Goal: Communication & Community: Answer question/provide support

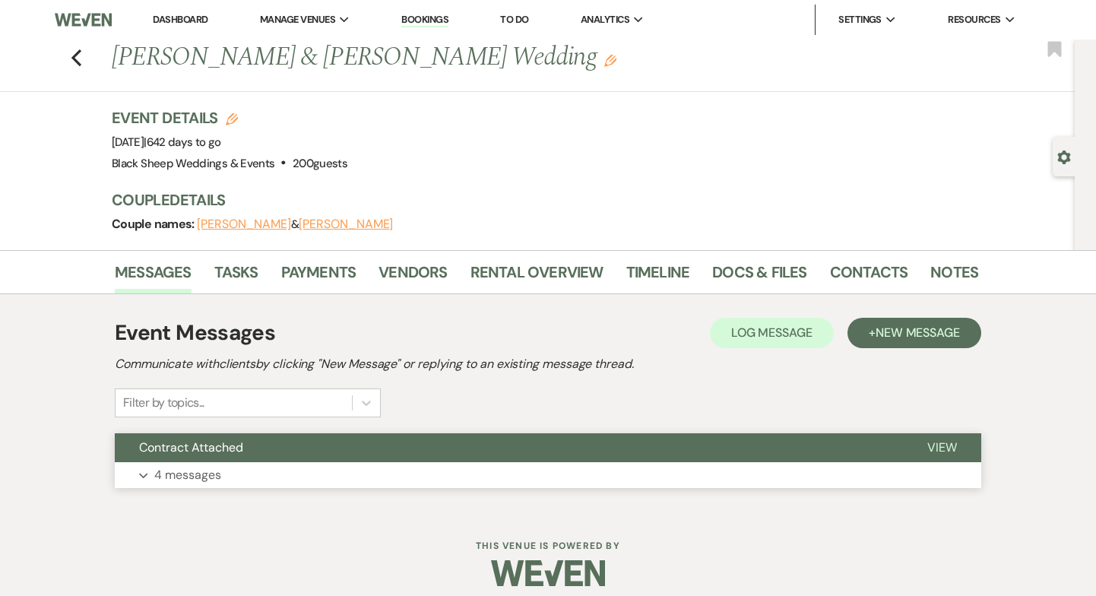
click at [206, 469] on p "4 messages" at bounding box center [187, 475] width 67 height 20
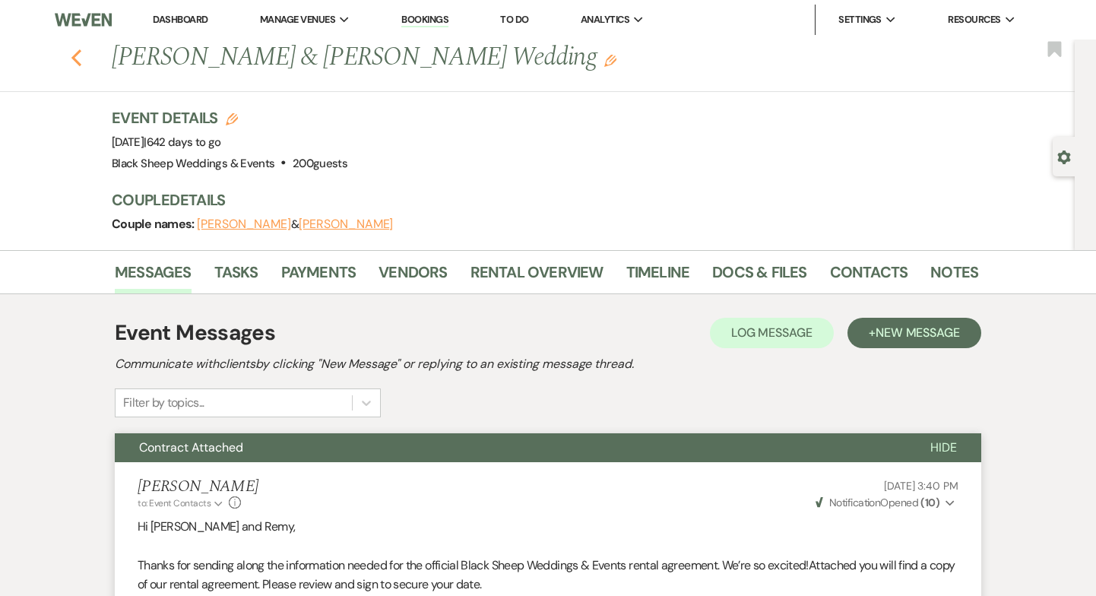
click at [75, 54] on use "button" at bounding box center [76, 57] width 10 height 17
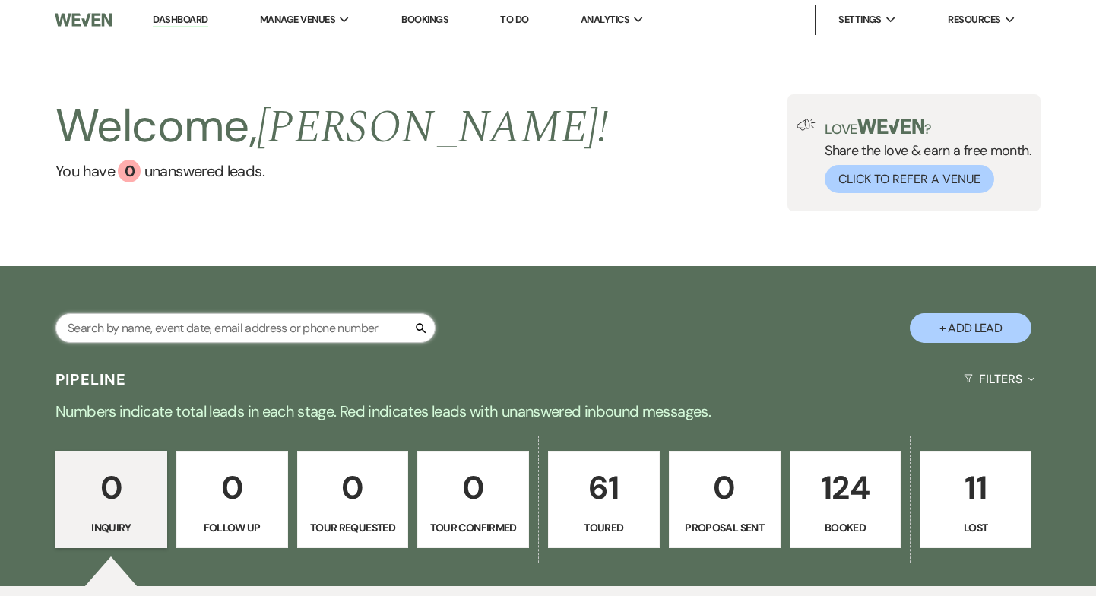
click at [128, 328] on input "text" at bounding box center [246, 328] width 380 height 30
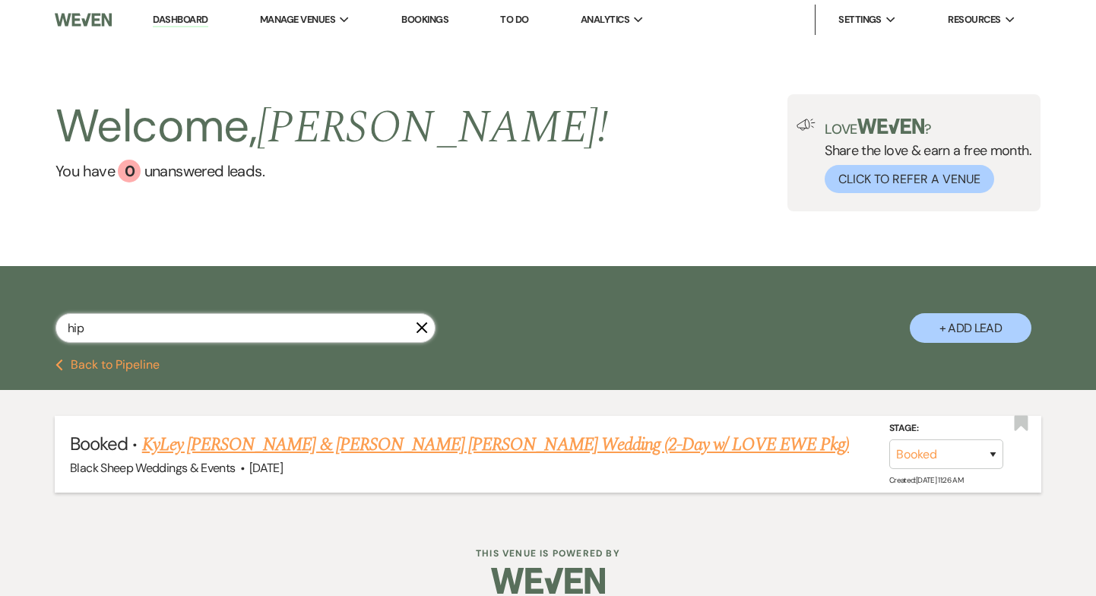
type input "hip"
click at [212, 447] on link "KyLey [PERSON_NAME] & [PERSON_NAME] [PERSON_NAME] Wedding (2-Day w/ LOVE EWE Pk…" at bounding box center [495, 444] width 707 height 27
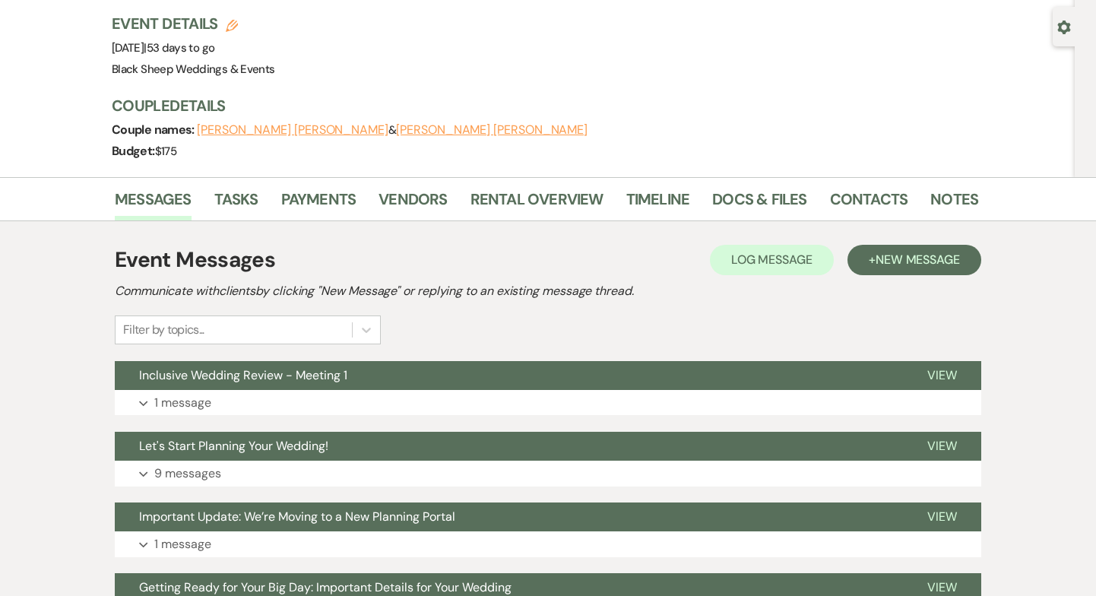
scroll to position [131, 0]
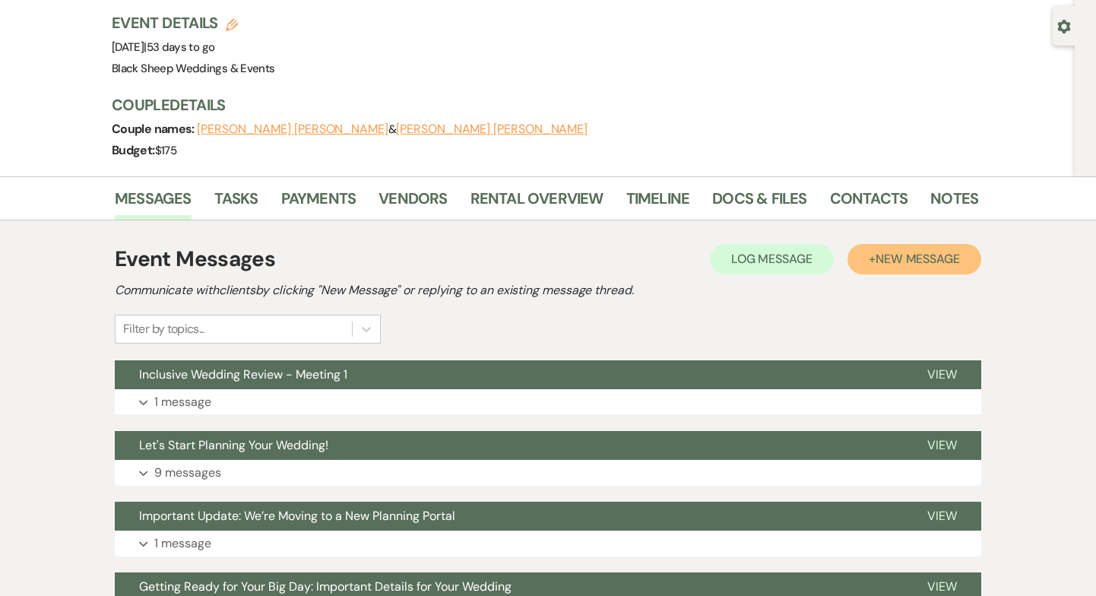
click at [901, 264] on span "New Message" at bounding box center [918, 259] width 84 height 16
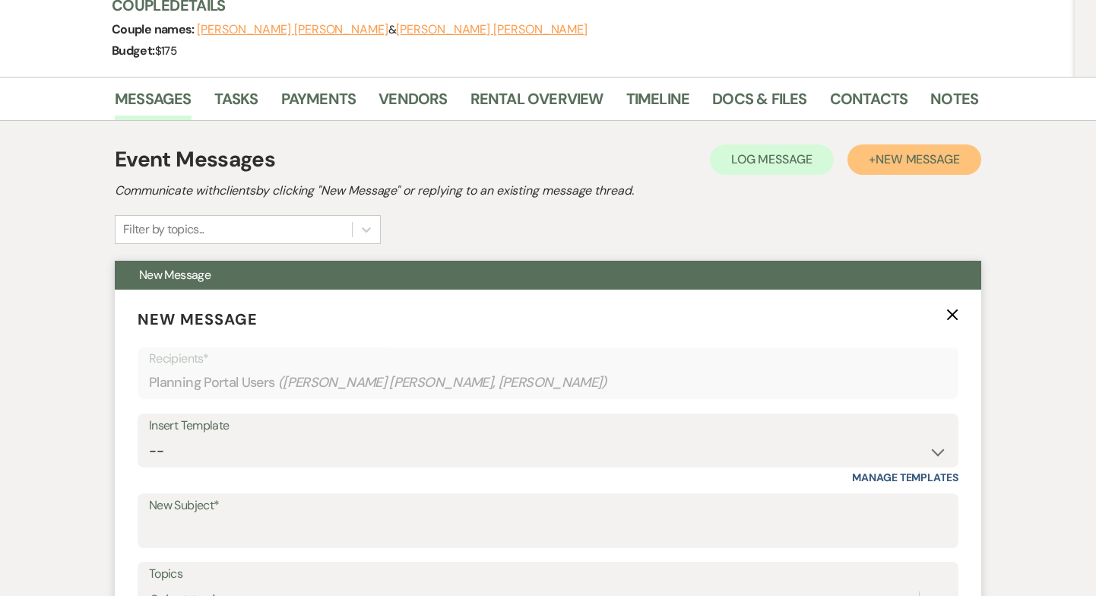
scroll to position [237, 0]
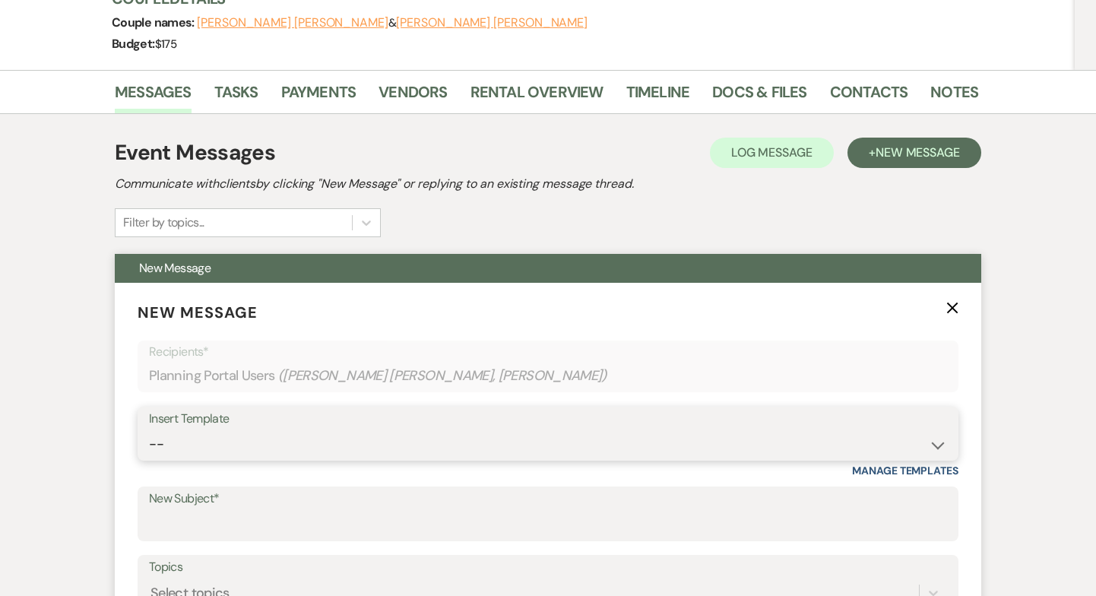
click at [214, 445] on select "-- Weven Planning Portal Introduction (Booked Events) Copy of Contract Attached…" at bounding box center [548, 445] width 798 height 30
select select "5384"
click at [149, 430] on select "-- Weven Planning Portal Introduction (Booked Events) Copy of Contract Attached…" at bounding box center [548, 445] width 798 height 30
type input "Inclusive Wedding Review - Meeting 1"
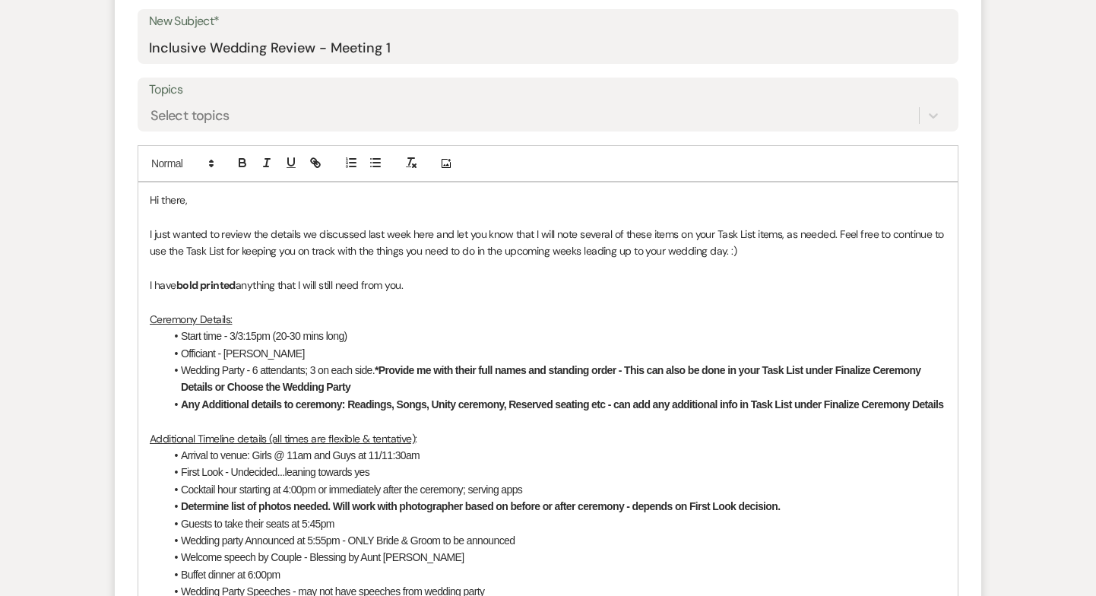
scroll to position [735, 0]
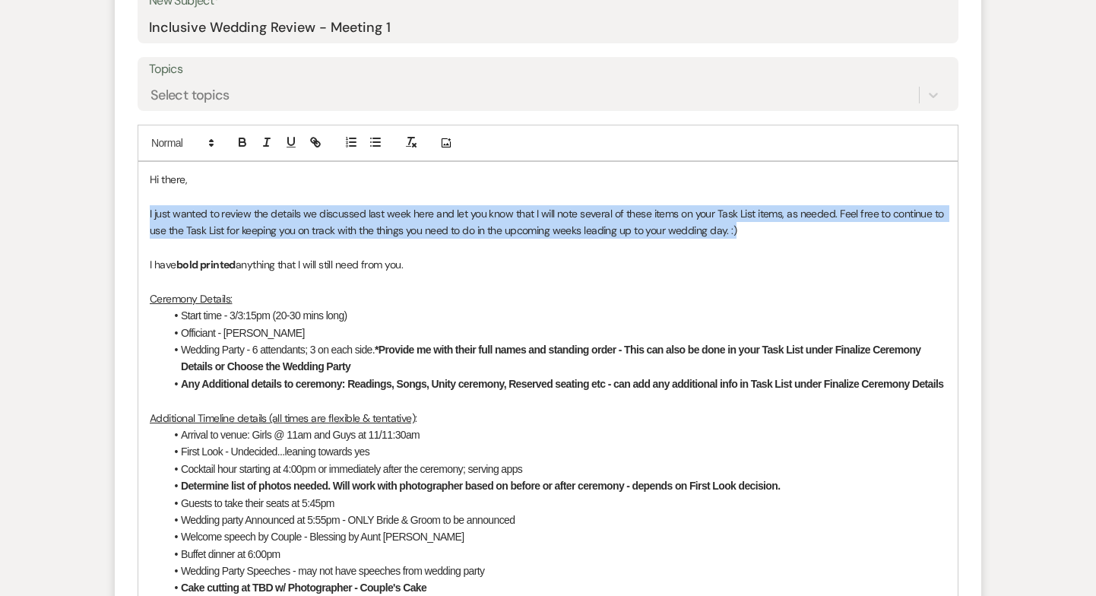
drag, startPoint x: 754, startPoint y: 234, endPoint x: 143, endPoint y: 206, distance: 611.2
click at [143, 206] on div "Hi there, I just wanted to review the details we discussed last week here and l…" at bounding box center [548, 580] width 820 height 836
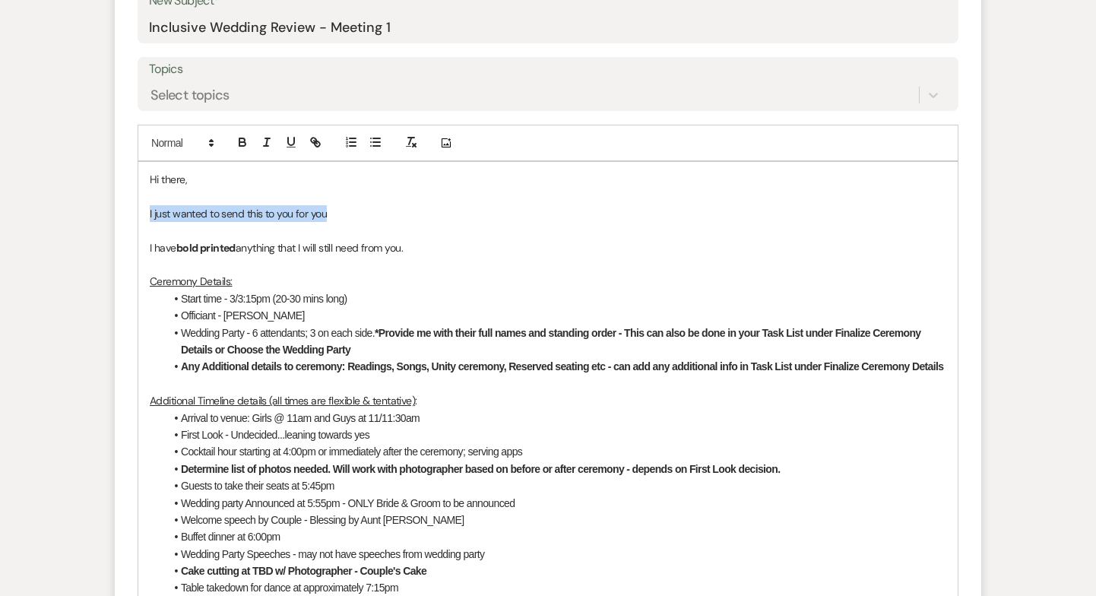
drag, startPoint x: 149, startPoint y: 211, endPoint x: 334, endPoint y: 215, distance: 184.8
click at [334, 215] on div "Hi there, I just wanted to send this to you for you I have bold printed anythin…" at bounding box center [548, 571] width 820 height 818
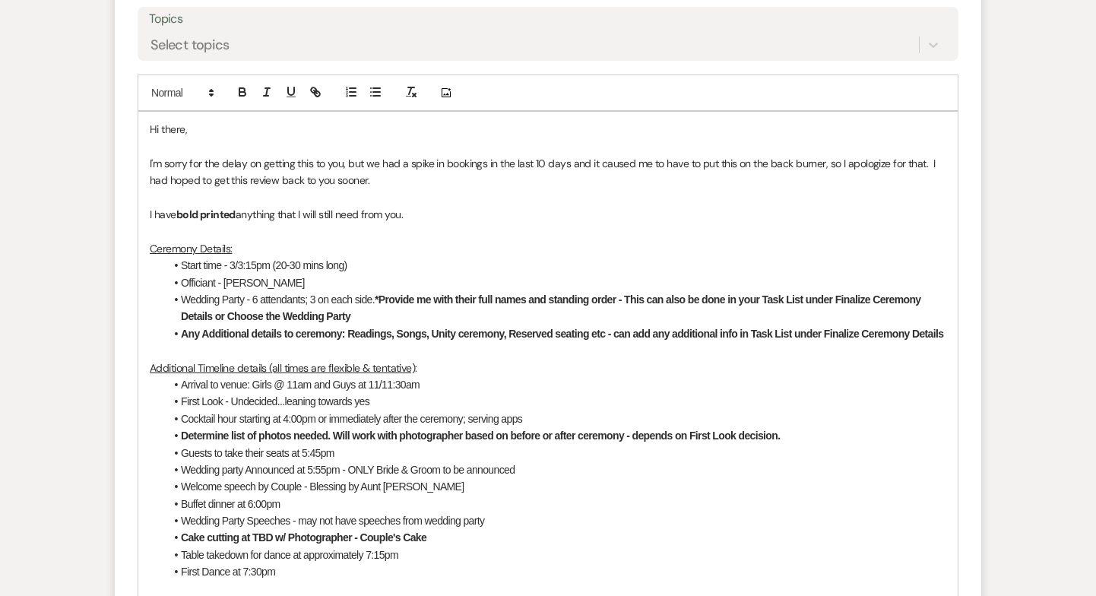
scroll to position [789, 0]
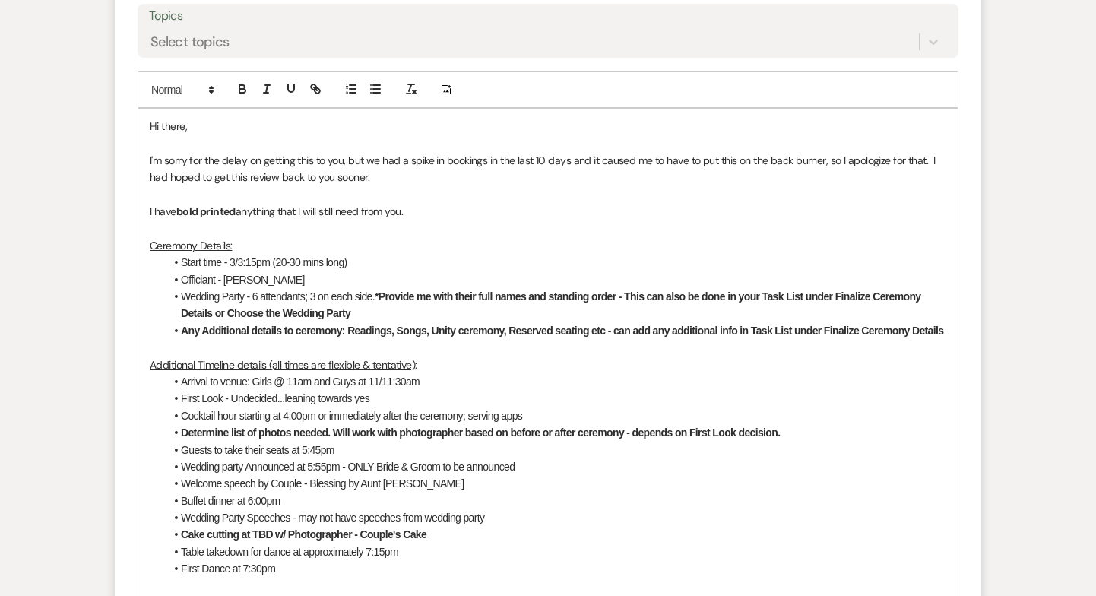
click at [182, 265] on li "Start time - 3/3:15pm (20-30 mins long)" at bounding box center [556, 262] width 782 height 17
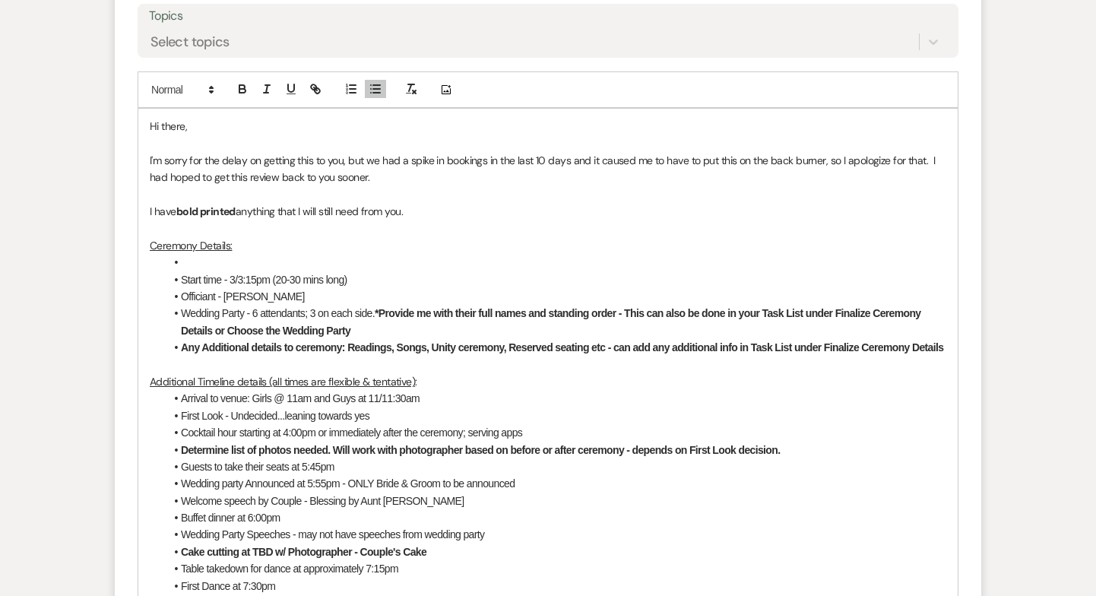
click at [189, 260] on li at bounding box center [556, 262] width 782 height 17
drag, startPoint x: 234, startPoint y: 277, endPoint x: 259, endPoint y: 277, distance: 25.1
click at [259, 277] on li "Start time - 3/3:15pm (20-30 mins long)" at bounding box center [556, 279] width 782 height 17
click at [328, 283] on li "Start time - 3:30pm (20-30 mins long)" at bounding box center [556, 279] width 782 height 17
click at [252, 312] on li "Wedding Party - 6 attendants; 3 on each side. *Provide me with their full names…" at bounding box center [556, 322] width 782 height 34
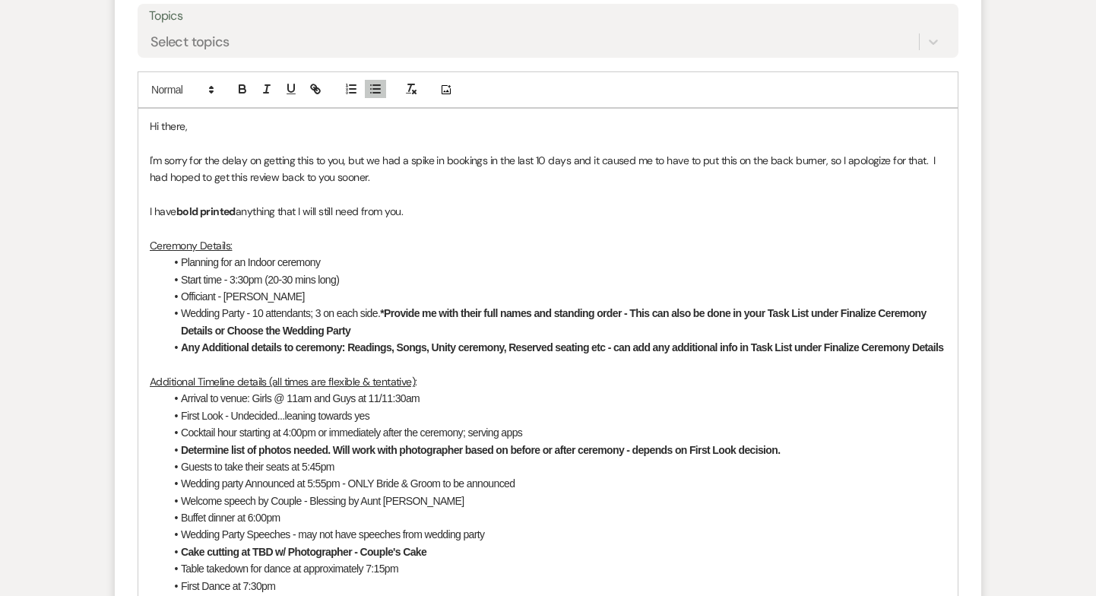
click at [320, 314] on li "Wedding Party - 10 attendants; 3 on each side. *Provide me with their full name…" at bounding box center [556, 322] width 782 height 34
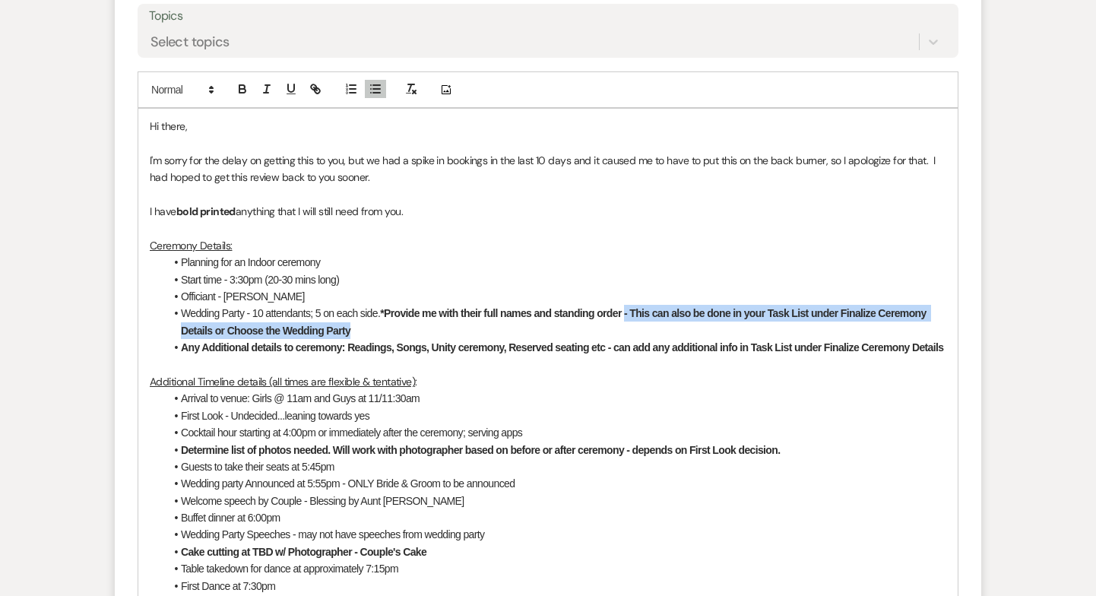
drag, startPoint x: 628, startPoint y: 313, endPoint x: 685, endPoint y: 324, distance: 58.2
click at [685, 324] on li "Wedding Party - 10 attendants; 5 on each side. *Provide me with their full name…" at bounding box center [556, 322] width 782 height 34
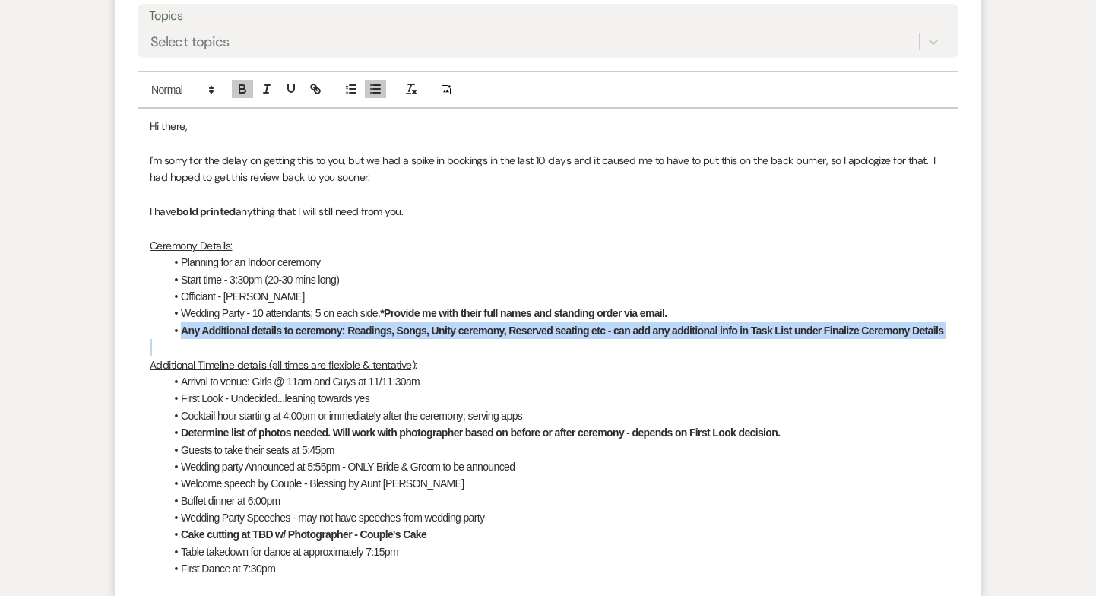
drag, startPoint x: 182, startPoint y: 332, endPoint x: 492, endPoint y: 341, distance: 310.4
click at [492, 341] on div "Hi there, I'm sorry for the delay on getting this to you, but we had a spike in…" at bounding box center [548, 527] width 820 height 836
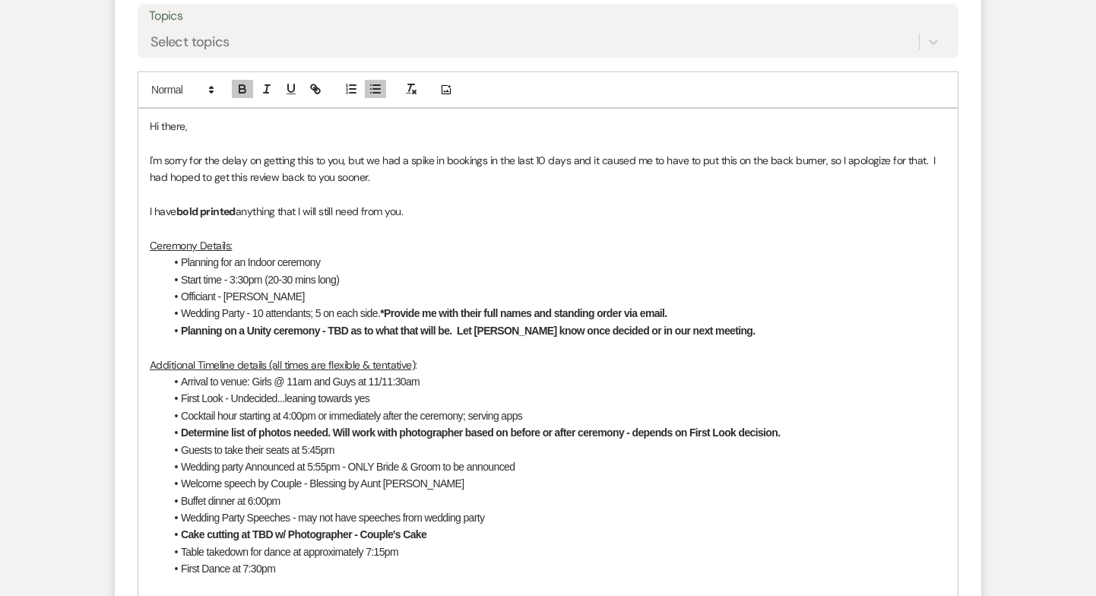
click at [277, 297] on li "Officiant - [PERSON_NAME]" at bounding box center [556, 296] width 782 height 17
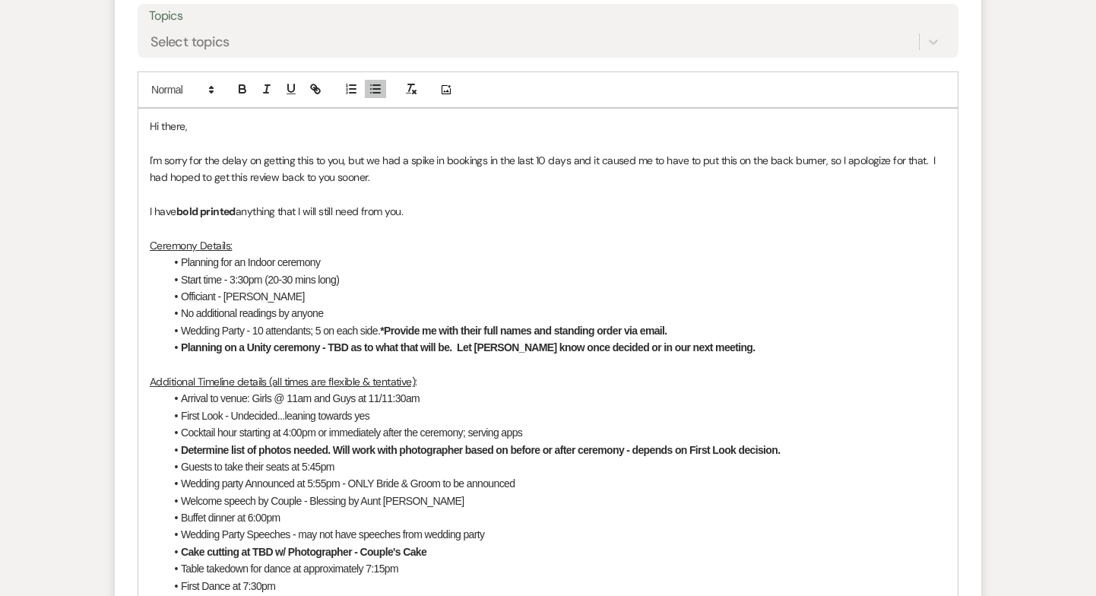
click at [681, 324] on li "Wedding Party - 10 attendants; 5 on each side. *Provide me with their full name…" at bounding box center [556, 330] width 782 height 17
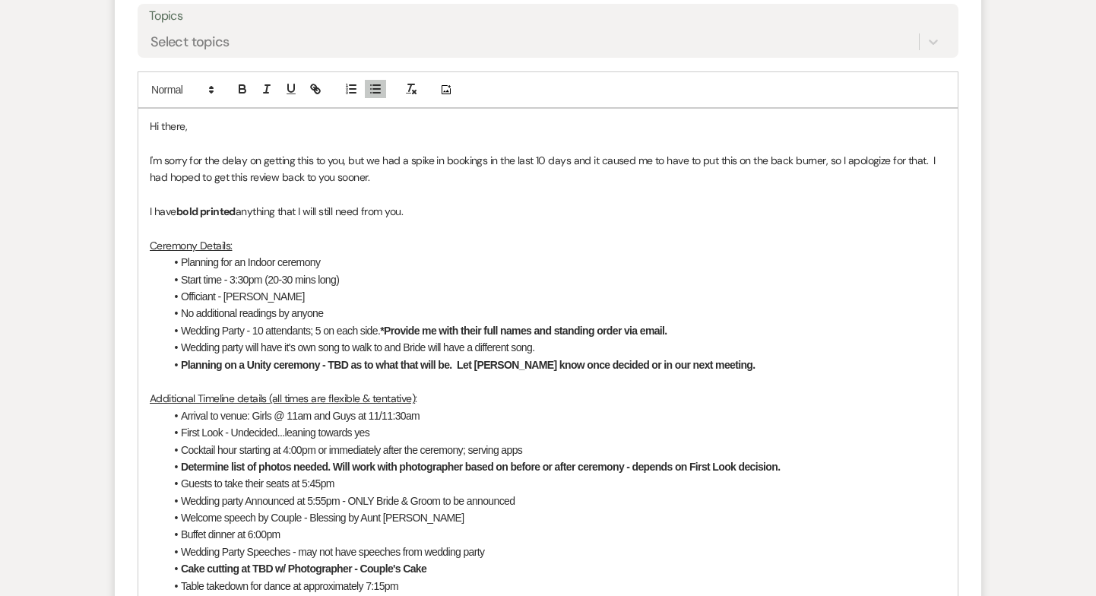
click at [679, 330] on li "Wedding Party - 10 attendants; 5 on each side. *Provide me with their full name…" at bounding box center [556, 330] width 782 height 17
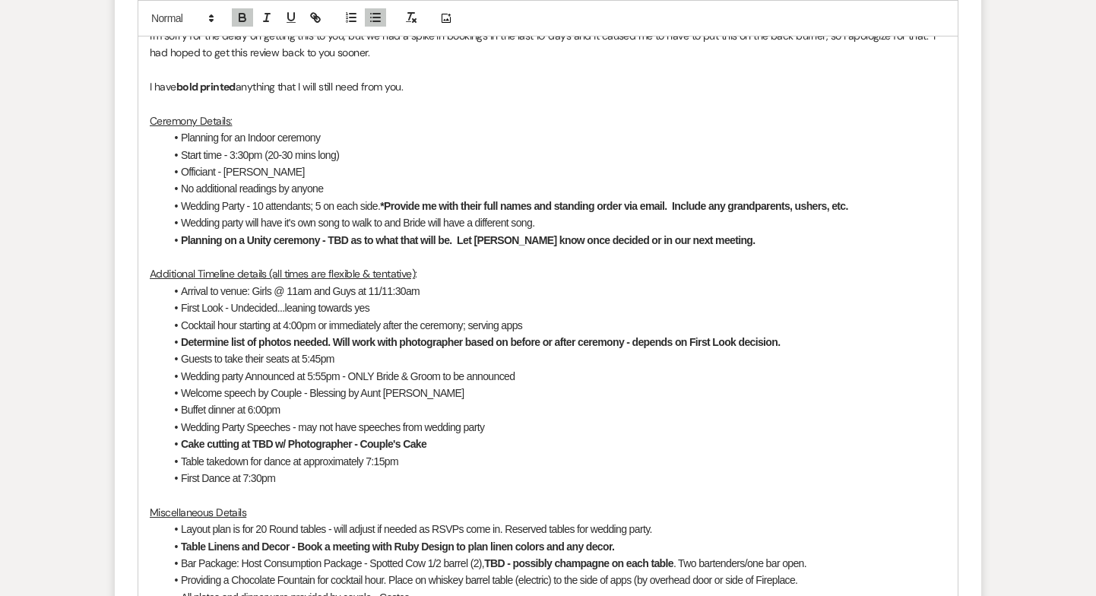
scroll to position [919, 0]
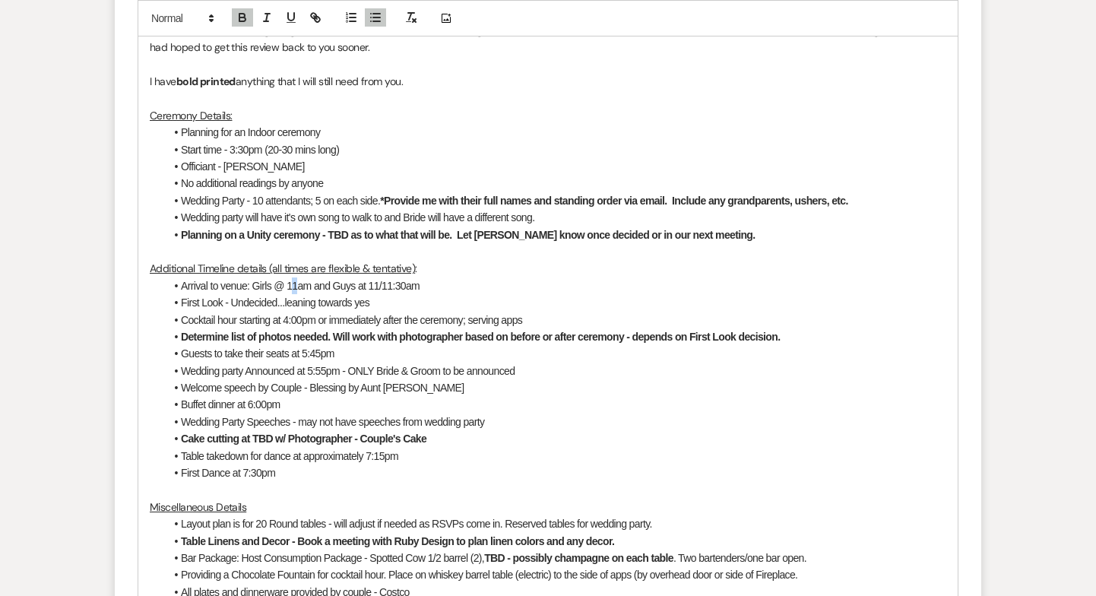
drag, startPoint x: 287, startPoint y: 286, endPoint x: 296, endPoint y: 287, distance: 9.3
click at [296, 287] on li "Arrival to venue: Girls @ 11am and Guys at 11/11:30am" at bounding box center [556, 286] width 782 height 17
click at [386, 285] on li "Arrival to venue: Girls @ 8:30am and Guys at 11/11:30am" at bounding box center [556, 286] width 782 height 17
click at [397, 286] on li "Arrival to venue: Girls @ 8:30am and Guys at 12/11:30am" at bounding box center [556, 286] width 782 height 17
click at [416, 287] on li "Arrival to venue: Girls @ 8:30am and Guys at 12/12:30am" at bounding box center [556, 286] width 782 height 17
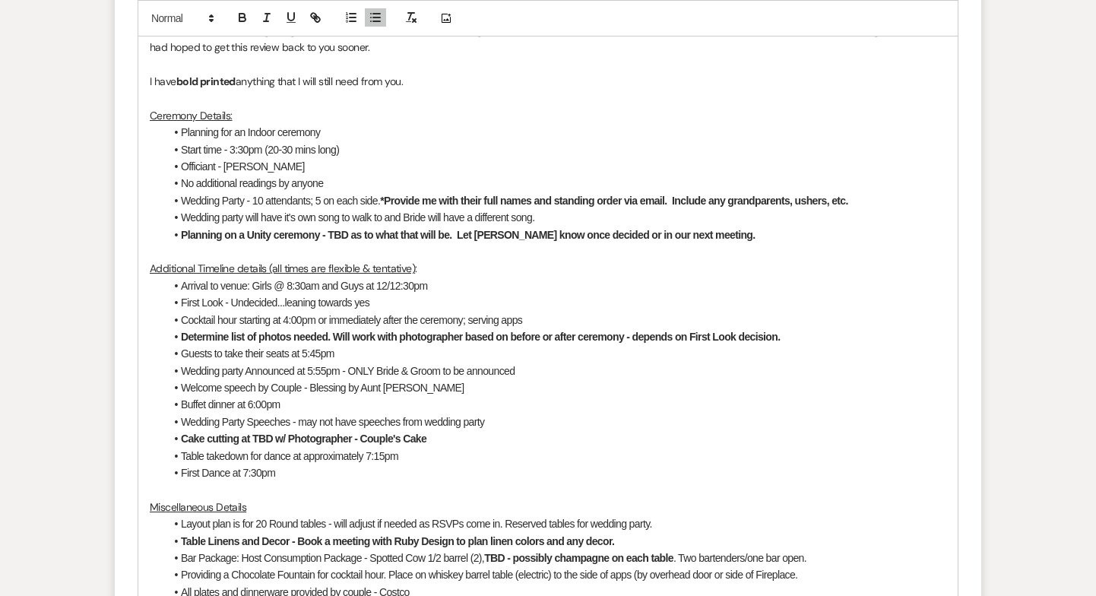
click at [318, 287] on li "Arrival to venue: Girls @ 8:30am and Guys at 12/12:30pm" at bounding box center [556, 286] width 782 height 17
click at [588, 288] on li "Arrival to venue: Girls @ 8:30am (hair & makeup onsite); 8 [DEMOGRAPHIC_DATA] w…" at bounding box center [556, 286] width 782 height 17
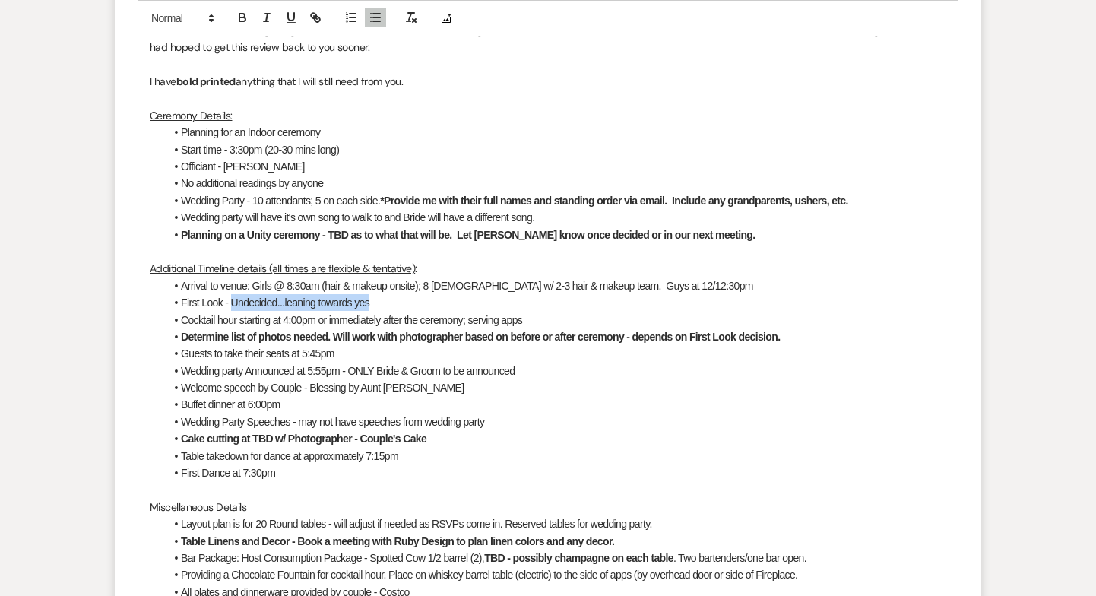
drag, startPoint x: 233, startPoint y: 303, endPoint x: 383, endPoint y: 306, distance: 150.6
click at [383, 306] on li "First Look - Undecided...leaning towards yes" at bounding box center [556, 302] width 782 height 17
click at [778, 336] on strong "Determine list of photos needed. Will work with photographer based on before or…" at bounding box center [480, 337] width 599 height 12
drag, startPoint x: 471, startPoint y: 319, endPoint x: 547, endPoint y: 319, distance: 75.3
click at [547, 319] on li "Cocktail hour starting at 4:00pm or immediately after the ceremony; serving apps" at bounding box center [556, 320] width 782 height 17
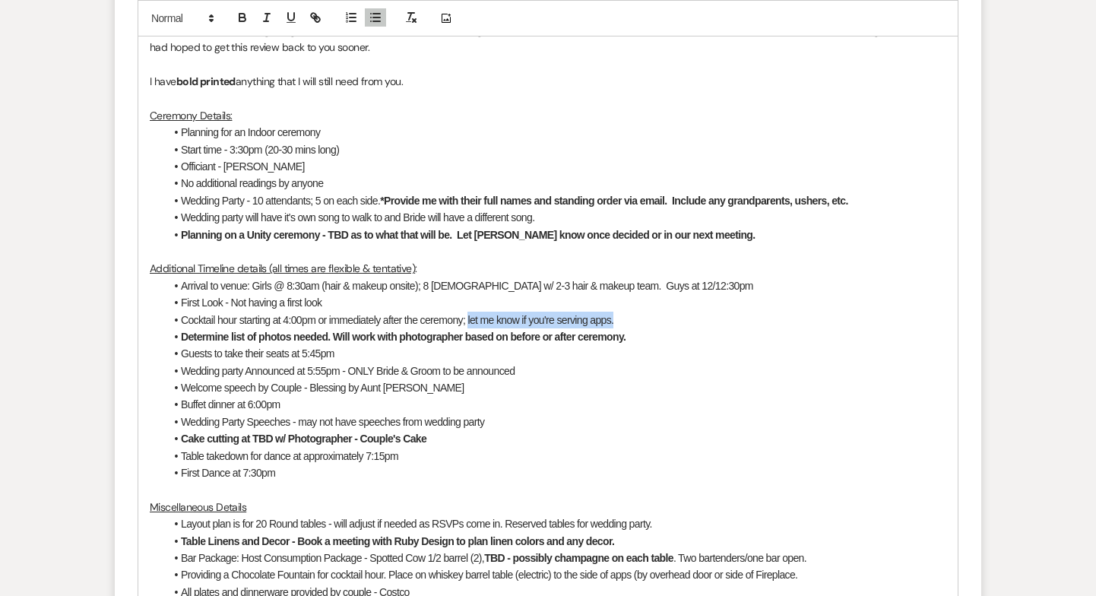
drag, startPoint x: 470, startPoint y: 319, endPoint x: 620, endPoint y: 321, distance: 150.6
click at [620, 321] on li "Cocktail hour starting at 4:00pm or immediately after the ceremony; let me know…" at bounding box center [556, 320] width 782 height 17
click at [668, 287] on li "Arrival to venue: Girls @ 8:30am (hair & makeup onsite); 8 [DEMOGRAPHIC_DATA] w…" at bounding box center [556, 286] width 782 height 17
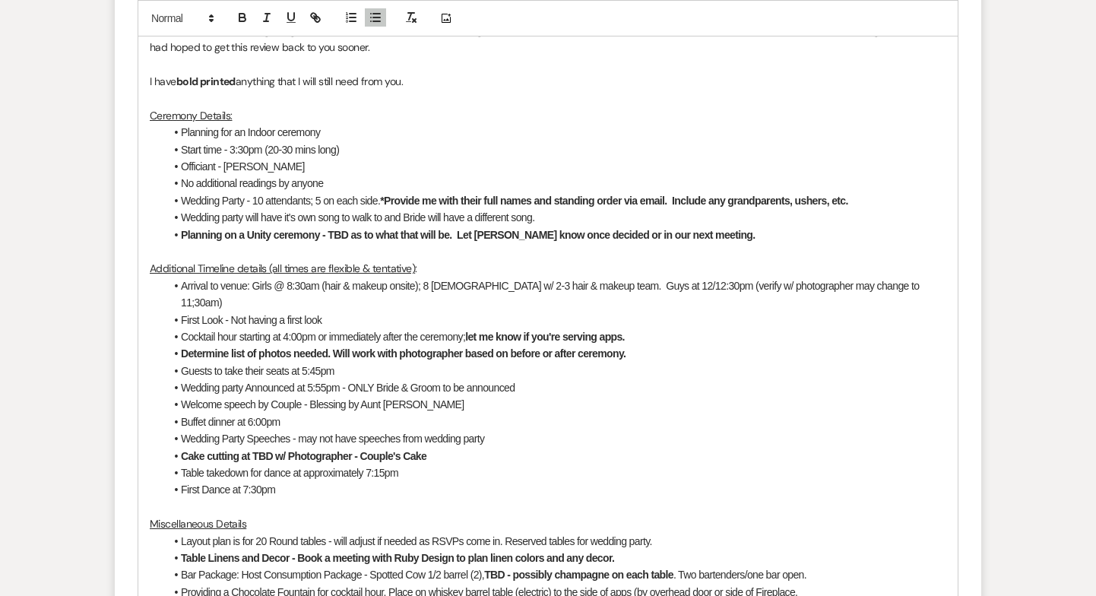
click at [852, 287] on li "Arrival to venue: Girls @ 8:30am (hair & makeup onsite); 8 [DEMOGRAPHIC_DATA] w…" at bounding box center [556, 295] width 782 height 34
click at [316, 363] on li "Guests to take their seats at 5:45pm" at bounding box center [556, 371] width 782 height 17
click at [324, 379] on li "Wedding party Announced at 5:55pm - ONLY Bride & Groom to be announced" at bounding box center [556, 387] width 782 height 17
drag, startPoint x: 523, startPoint y: 373, endPoint x: 344, endPoint y: 370, distance: 179.5
click at [344, 379] on li "Wedding party Announced at 5:45pm - ONLY Bride & Groom to be announced" at bounding box center [556, 387] width 782 height 17
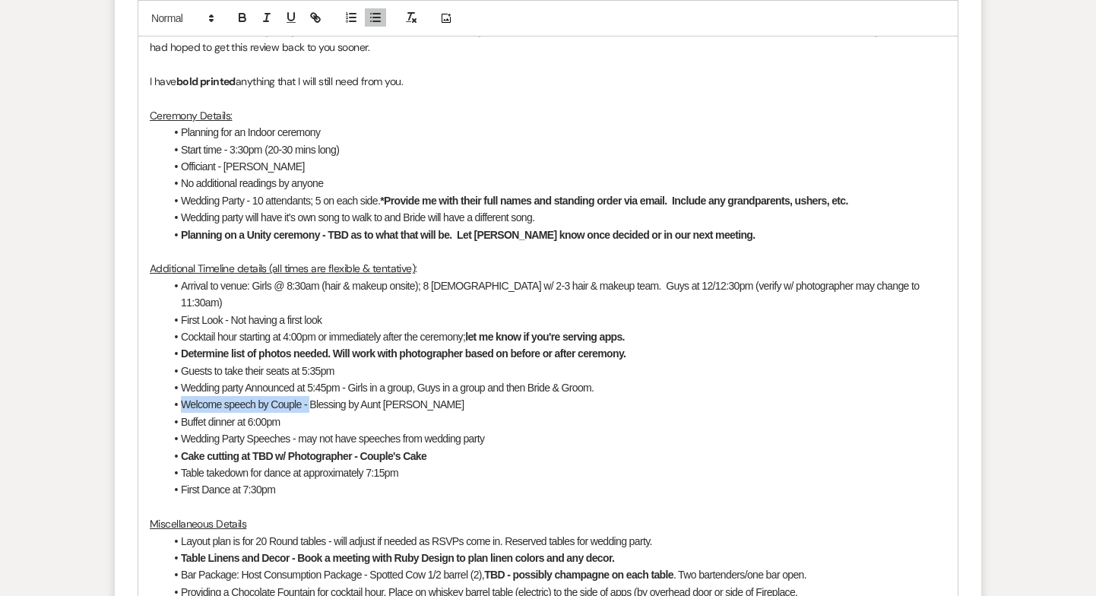
drag, startPoint x: 311, startPoint y: 386, endPoint x: 173, endPoint y: 389, distance: 137.7
click at [173, 396] on li "Welcome speech by Couple - Blessing by Aunt [PERSON_NAME]" at bounding box center [556, 404] width 782 height 17
drag, startPoint x: 235, startPoint y: 388, endPoint x: 306, endPoint y: 390, distance: 70.8
click at [306, 396] on li "Blessing by Aunt [PERSON_NAME]" at bounding box center [556, 404] width 782 height 17
click at [292, 414] on li "Buffet dinner at 6:00pm" at bounding box center [556, 422] width 782 height 17
